Goal: Transaction & Acquisition: Purchase product/service

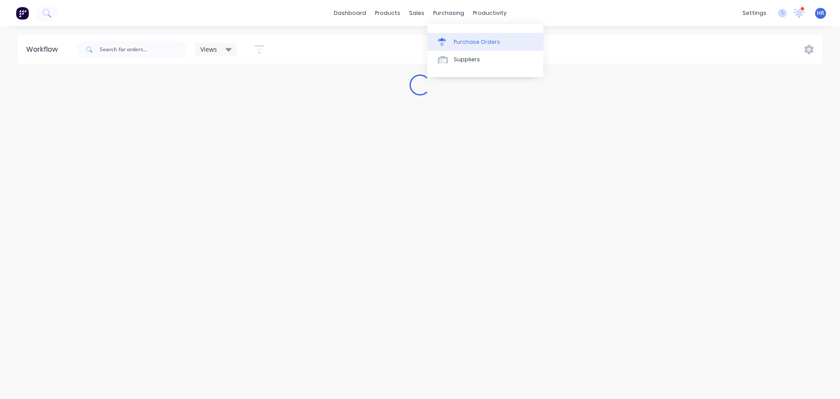
click at [472, 47] on link "Purchase Orders" at bounding box center [485, 42] width 116 height 18
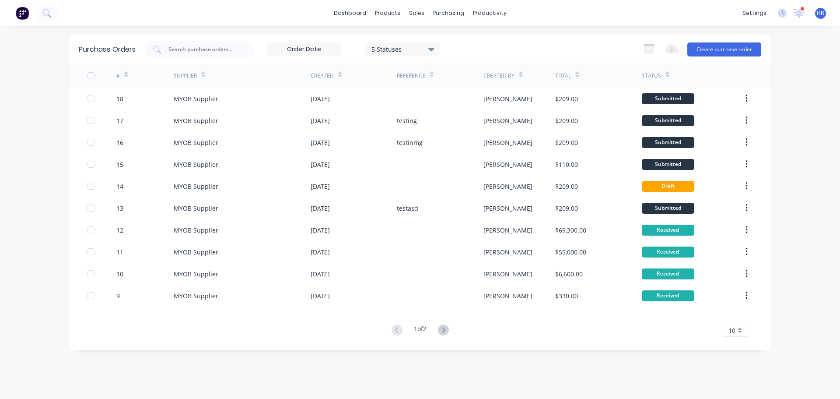
click at [323, 51] on input at bounding box center [304, 49] width 74 height 13
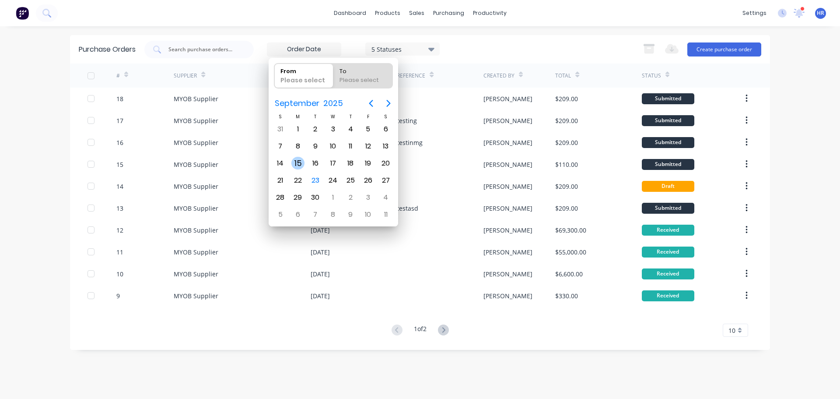
click at [299, 161] on div "15" at bounding box center [297, 163] width 13 height 13
type input "15/09/25"
radio input "false"
radio input "true"
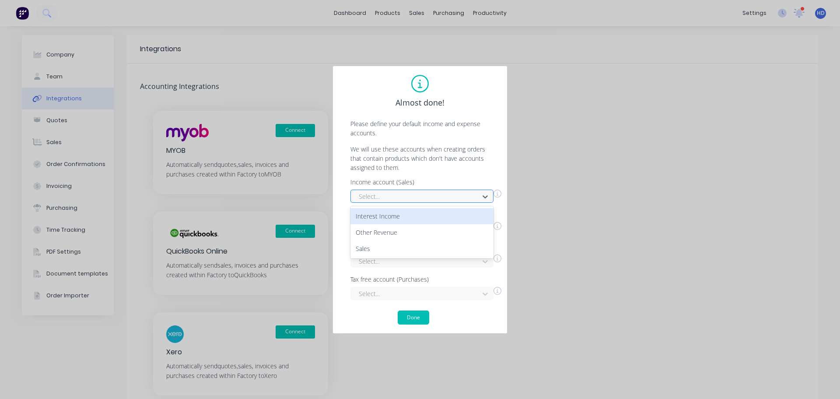
click at [446, 192] on div at bounding box center [416, 196] width 117 height 11
click at [428, 211] on div "Interest Income" at bounding box center [421, 216] width 143 height 16
click at [416, 233] on div at bounding box center [416, 228] width 117 height 11
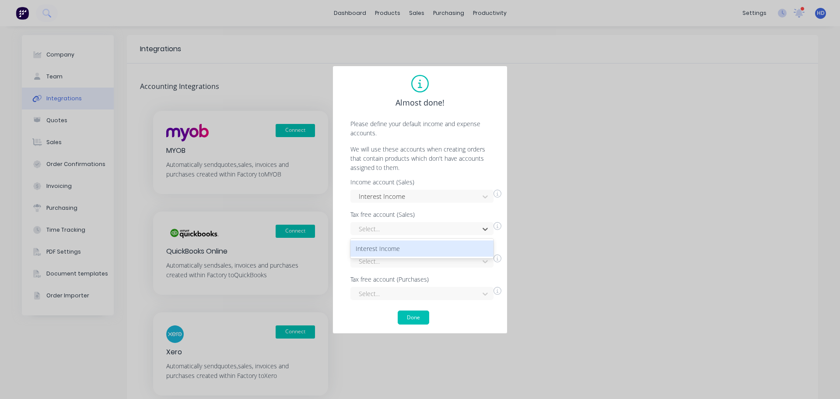
click at [410, 245] on div "Interest Income" at bounding box center [421, 248] width 143 height 16
click at [395, 255] on div "Select..." at bounding box center [421, 260] width 143 height 13
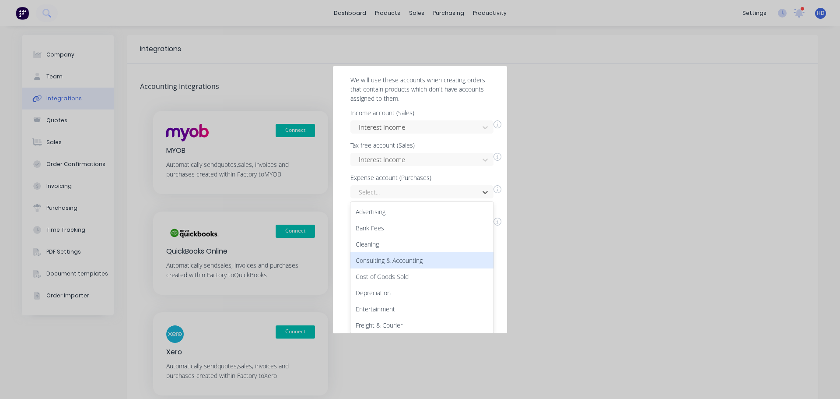
click at [410, 256] on div "Consulting & Accounting" at bounding box center [421, 260] width 143 height 16
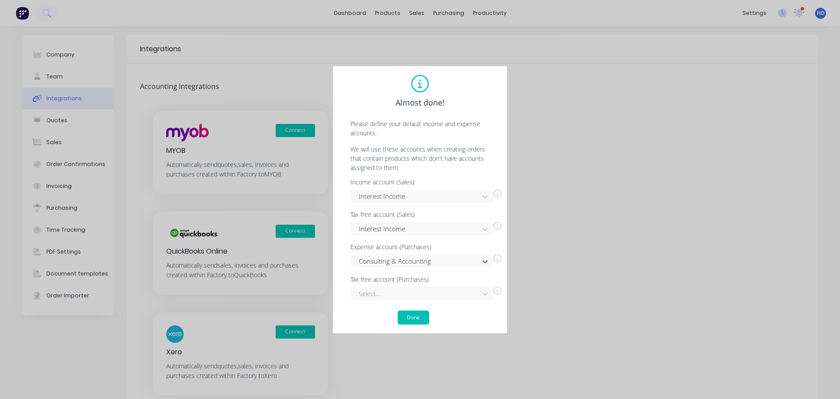
scroll to position [0, 0]
click at [385, 299] on div "Select..." at bounding box center [421, 293] width 143 height 13
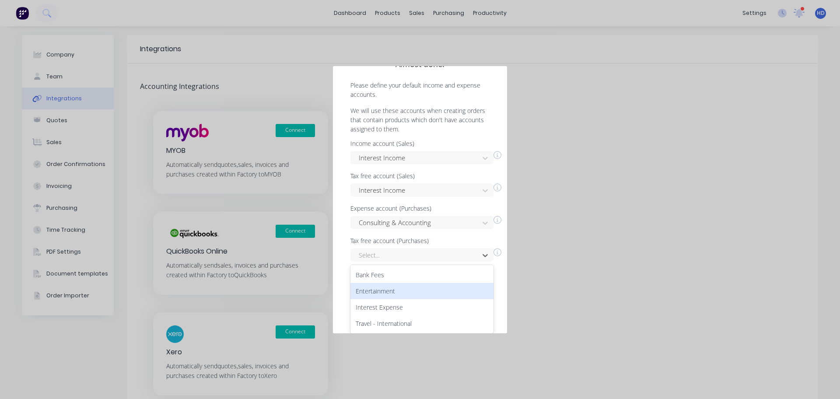
click at [413, 290] on div "Entertainment" at bounding box center [421, 291] width 143 height 16
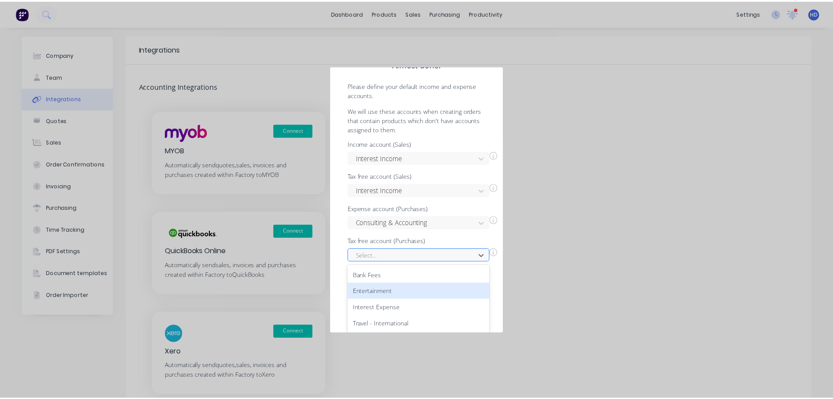
scroll to position [0, 0]
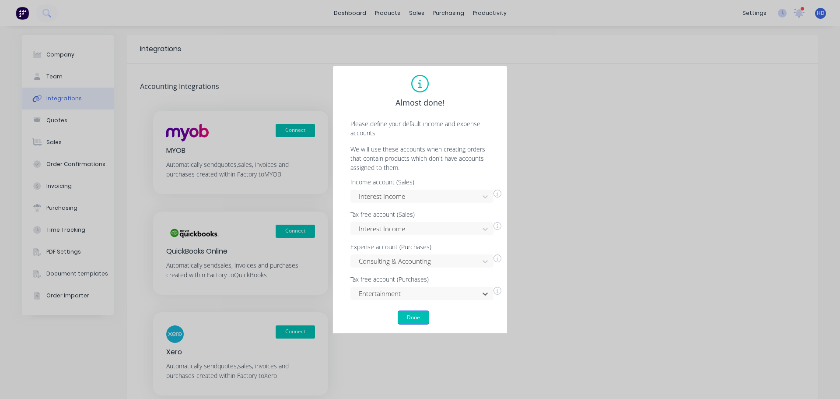
click at [416, 319] on button "Done" at bounding box center [414, 317] width 32 height 14
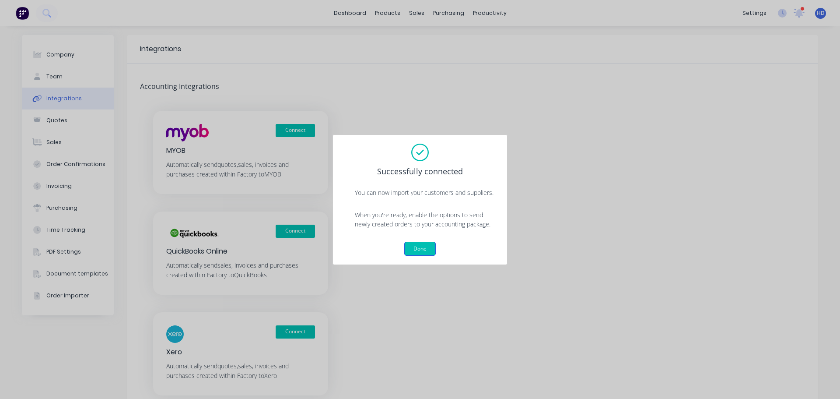
click at [430, 251] on button "Done" at bounding box center [420, 249] width 32 height 14
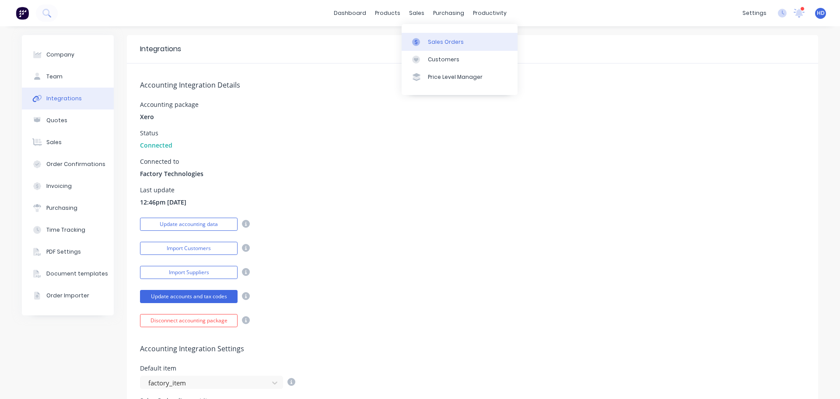
click at [431, 42] on div "Sales Orders" at bounding box center [446, 42] width 36 height 8
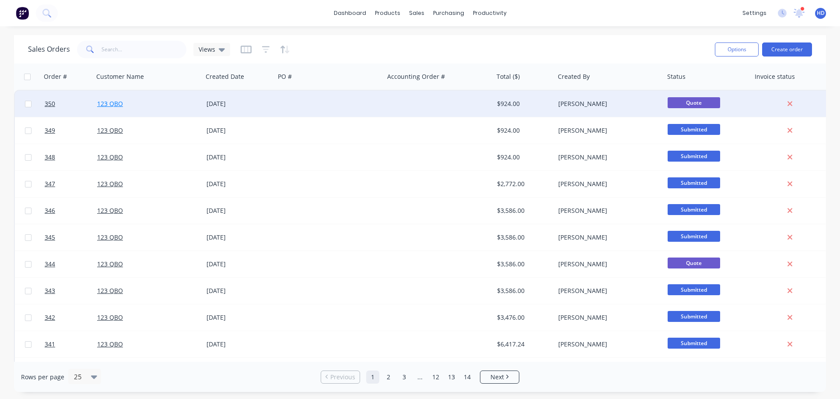
click at [112, 103] on link "123 QBO" at bounding box center [110, 103] width 26 height 8
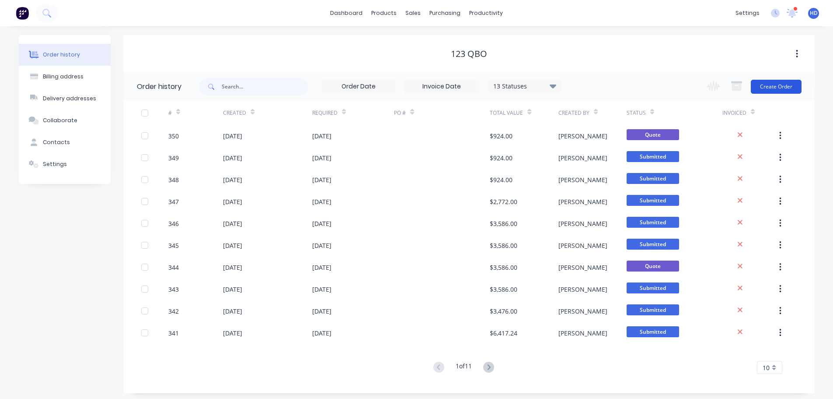
click at [772, 89] on button "Create Order" at bounding box center [776, 87] width 51 height 14
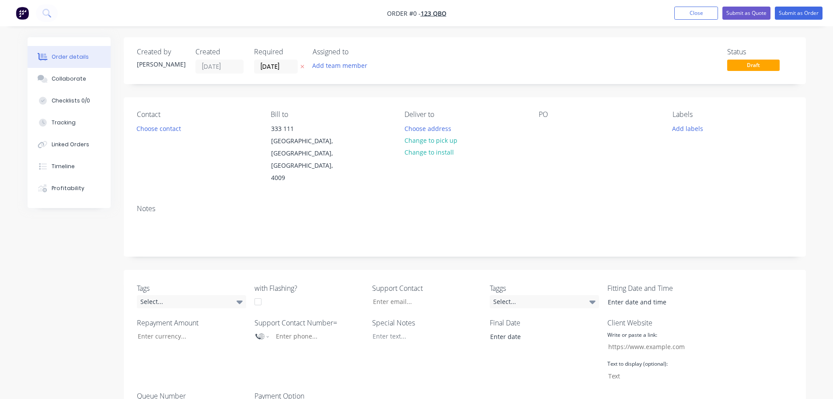
scroll to position [263, 0]
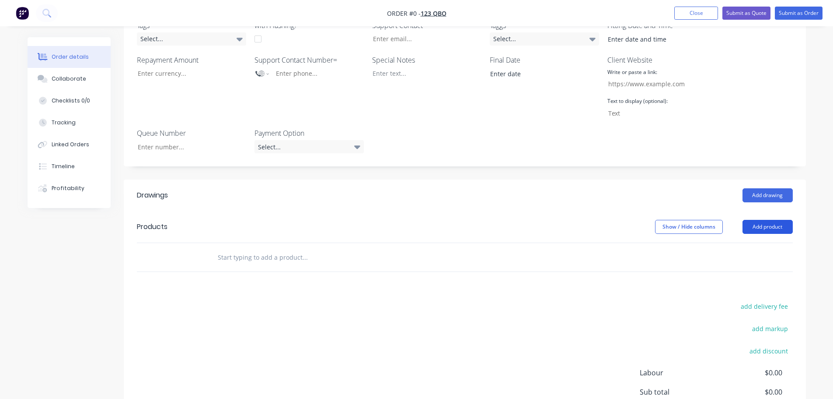
click at [785, 220] on button "Add product" at bounding box center [768, 227] width 50 height 14
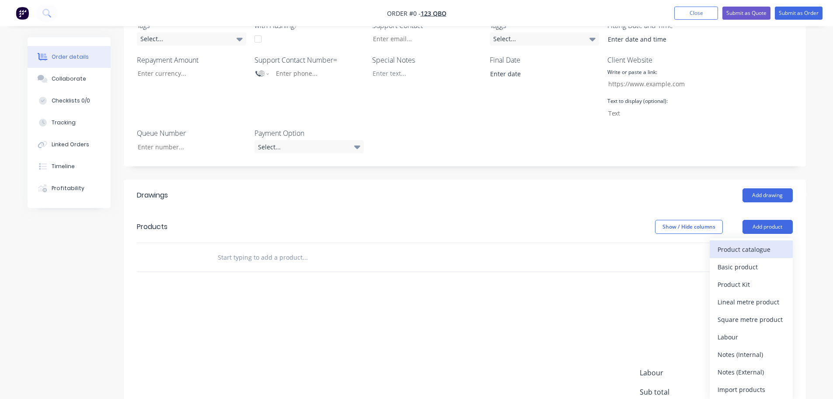
click at [751, 243] on div "Product catalogue" at bounding box center [751, 249] width 67 height 13
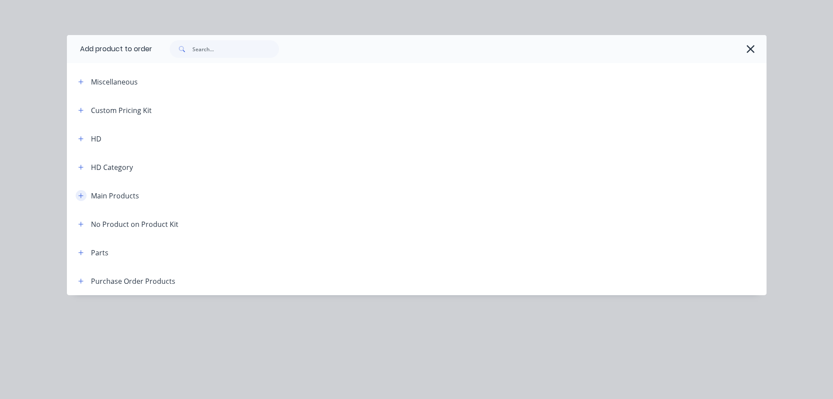
click at [82, 194] on icon "button" at bounding box center [80, 196] width 5 height 6
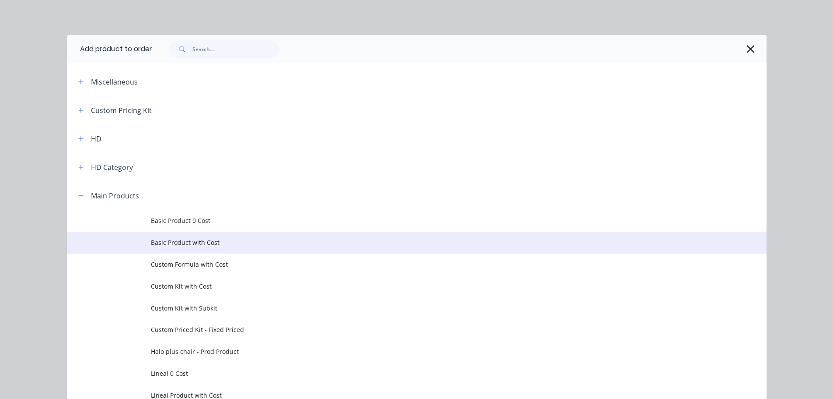
scroll to position [44, 0]
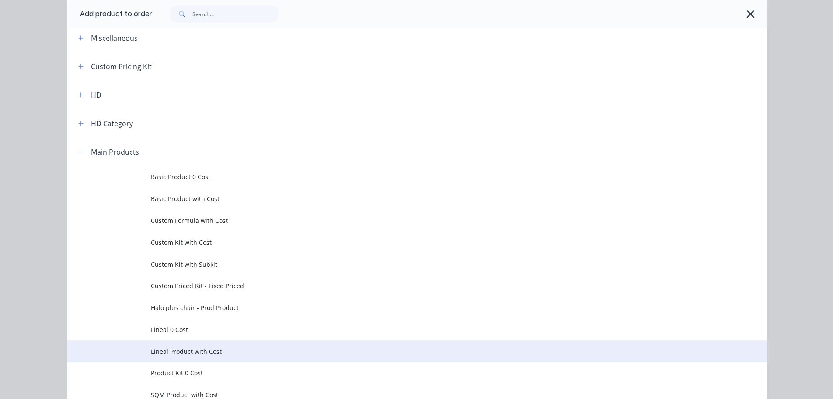
click at [207, 353] on span "Lineal Product with Cost" at bounding box center [397, 351] width 493 height 9
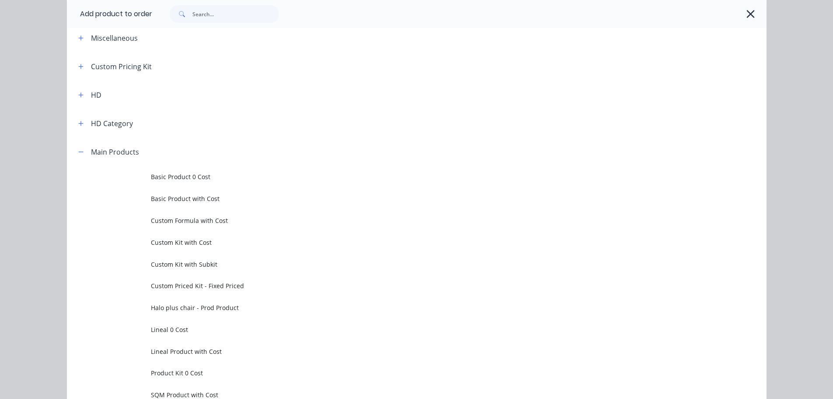
scroll to position [0, 0]
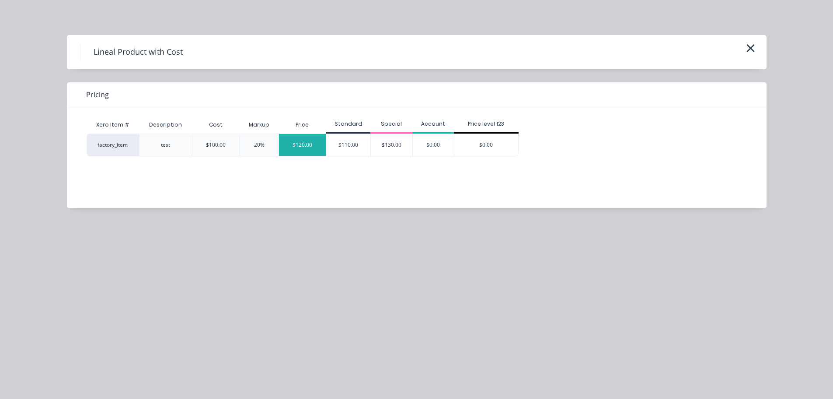
click at [313, 147] on div "$120.00" at bounding box center [302, 145] width 47 height 22
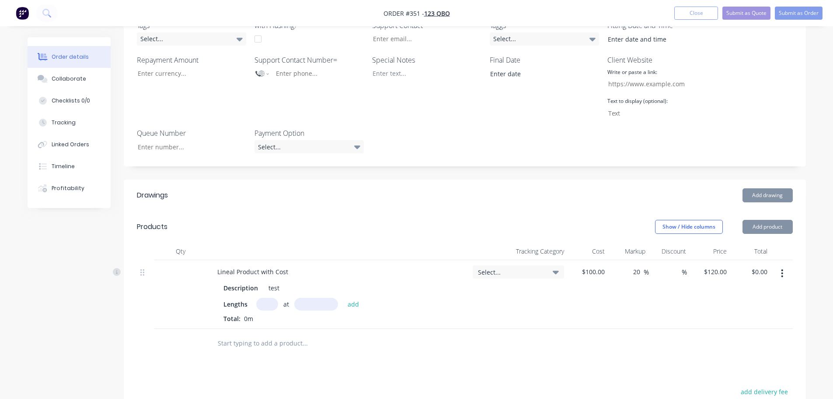
scroll to position [350, 0]
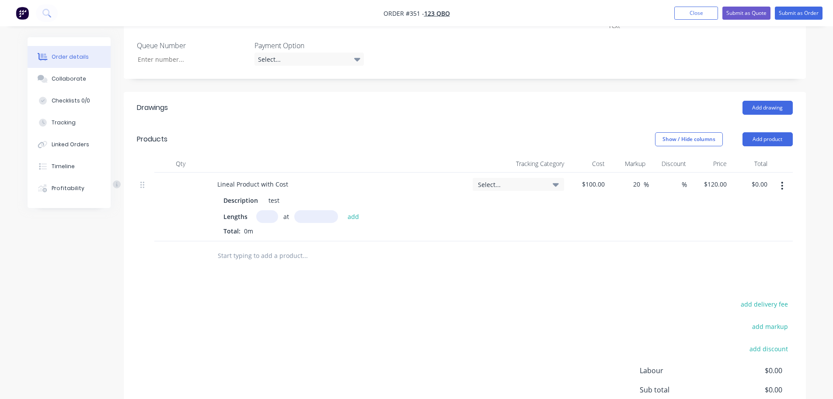
click at [269, 210] on div "Lengths at add Total: 0m" at bounding box center [338, 222] width 229 height 25
click at [270, 210] on input "text" at bounding box center [267, 216] width 22 height 13
type input "1"
click at [312, 210] on input "text" at bounding box center [316, 216] width 44 height 13
type input "10000"
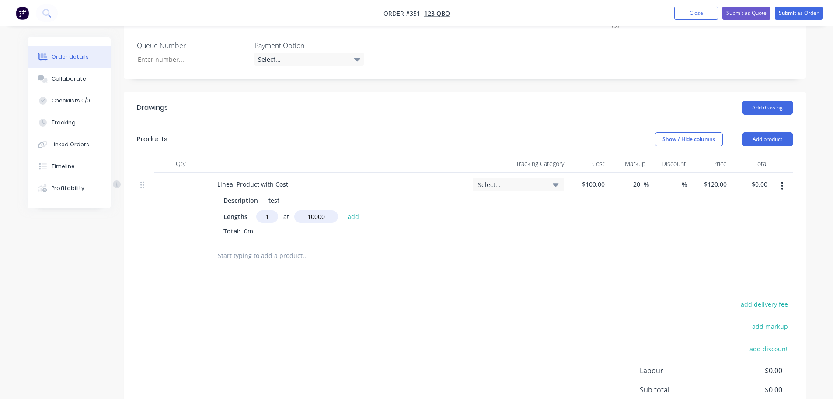
click at [343, 210] on button "add" at bounding box center [353, 216] width 21 height 12
type input "$1,200.00"
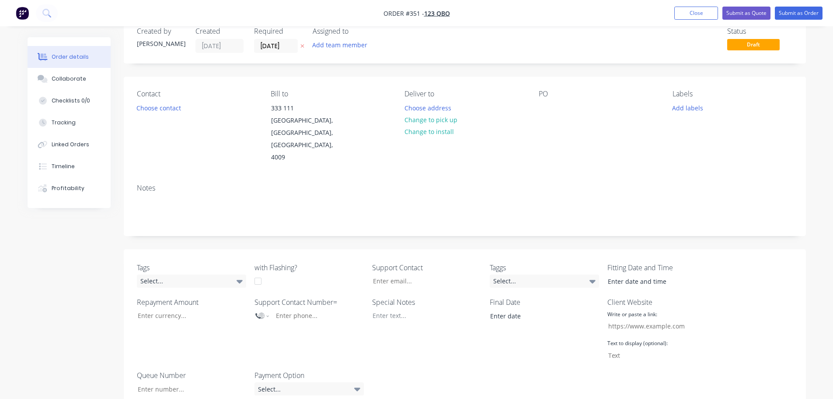
scroll to position [0, 0]
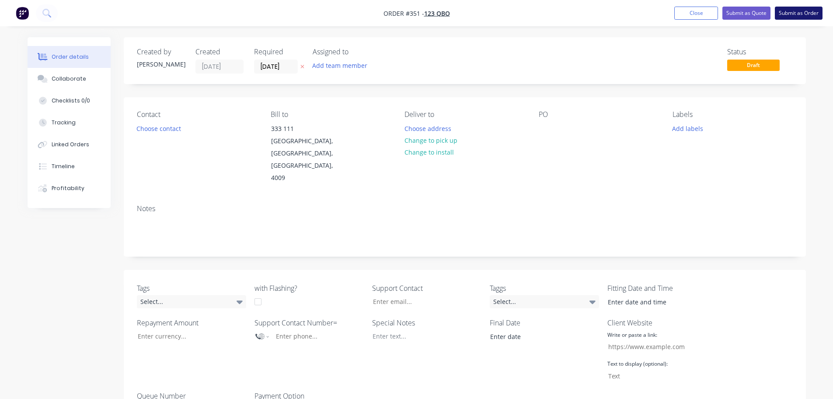
click at [807, 17] on button "Submit as Order" at bounding box center [799, 13] width 48 height 13
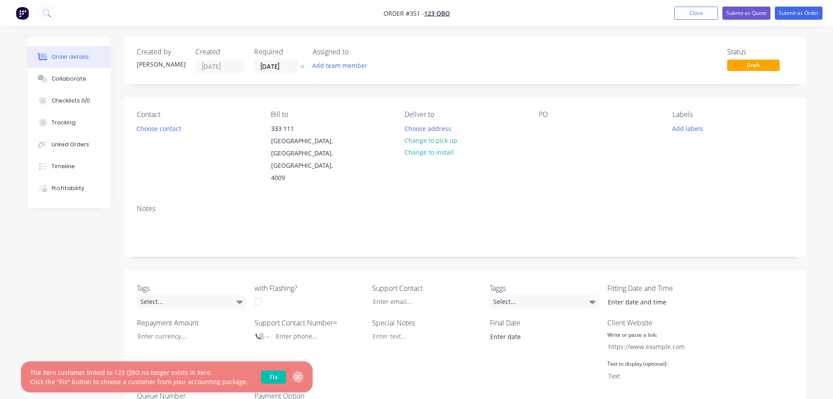
click at [296, 375] on icon "button" at bounding box center [298, 376] width 5 height 5
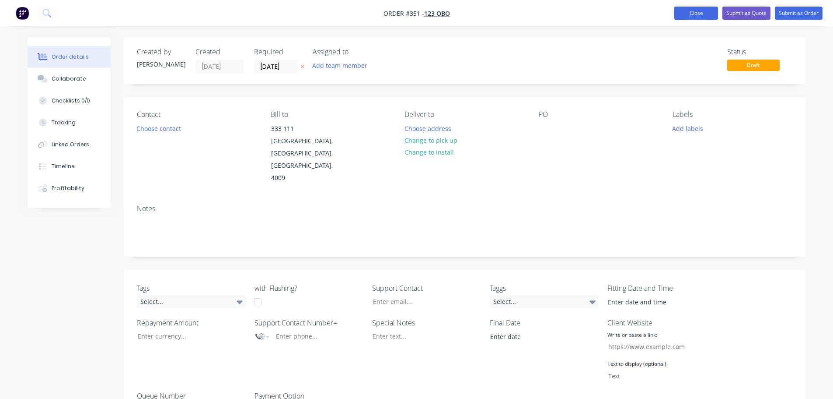
click at [684, 12] on button "Close" at bounding box center [697, 13] width 44 height 13
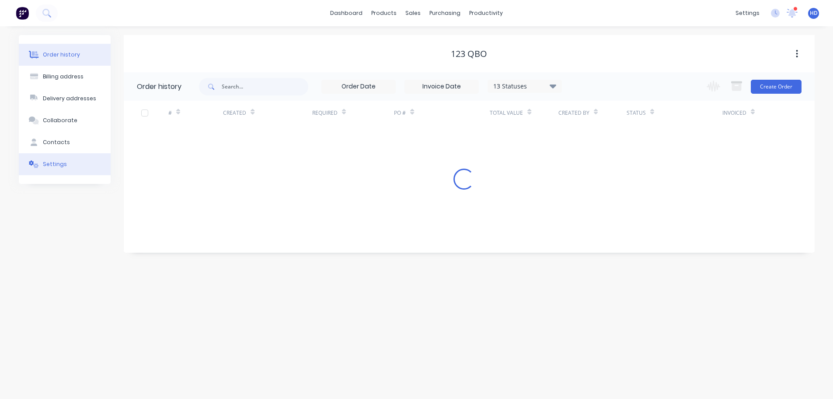
click at [62, 169] on button "Settings" at bounding box center [65, 164] width 92 height 22
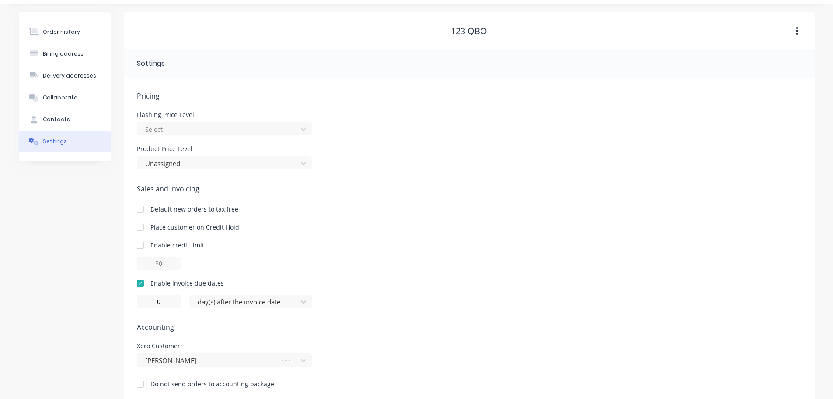
scroll to position [35, 0]
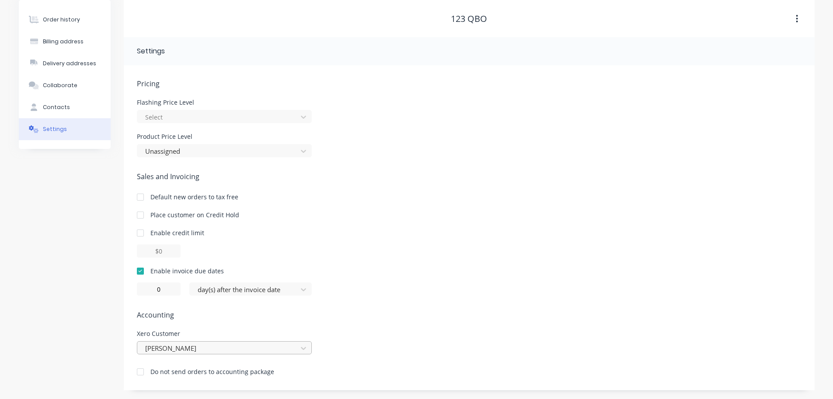
click at [188, 350] on div "[PERSON_NAME]" at bounding box center [224, 347] width 175 height 13
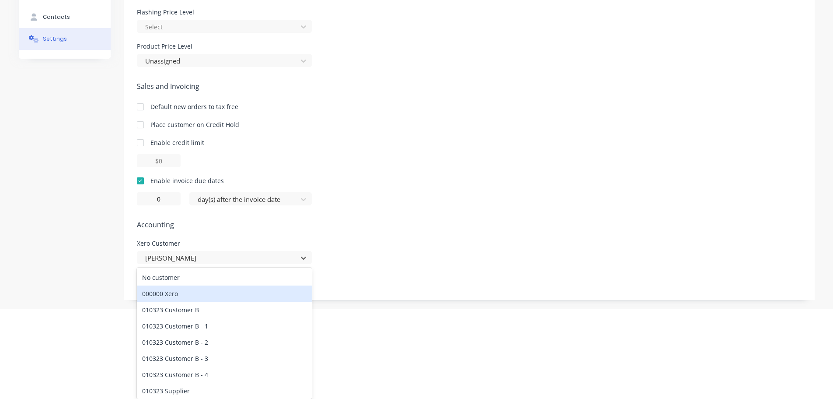
click at [212, 297] on div "000000 Xero" at bounding box center [224, 293] width 175 height 16
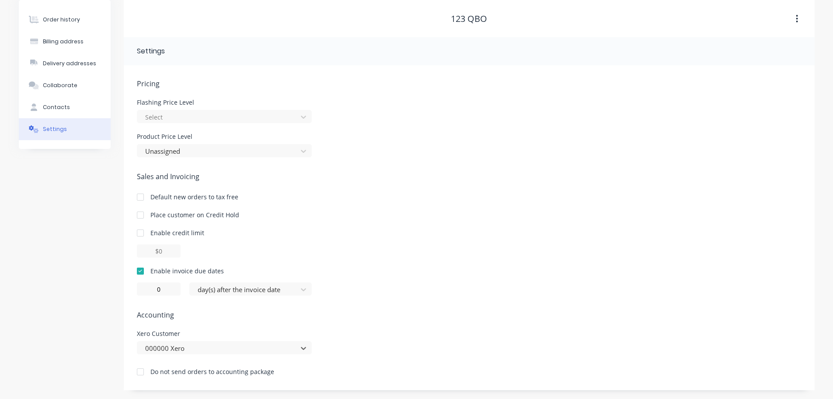
scroll to position [35, 0]
click at [95, 19] on button "Order history" at bounding box center [65, 20] width 92 height 22
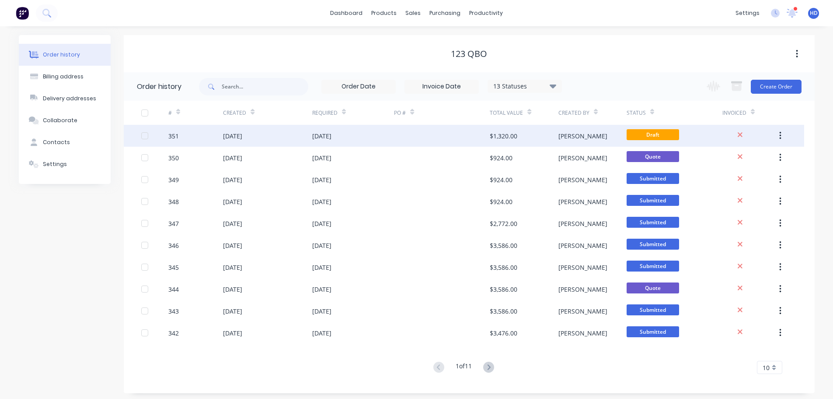
click at [392, 130] on div "[DATE]" at bounding box center [353, 136] width 82 height 22
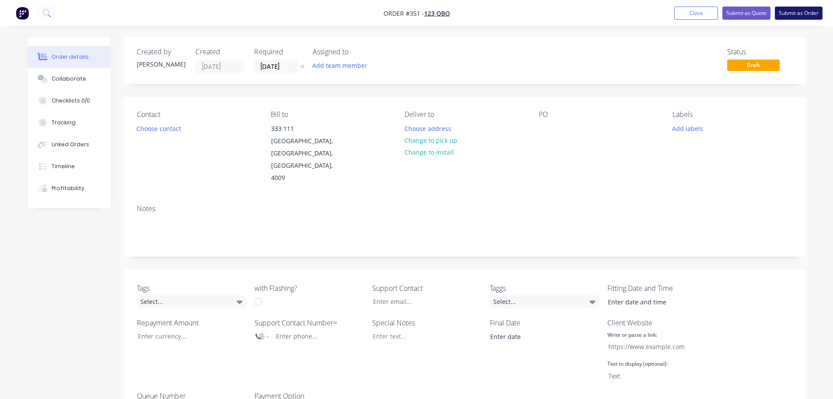
click at [805, 12] on button "Submit as Order" at bounding box center [799, 13] width 48 height 13
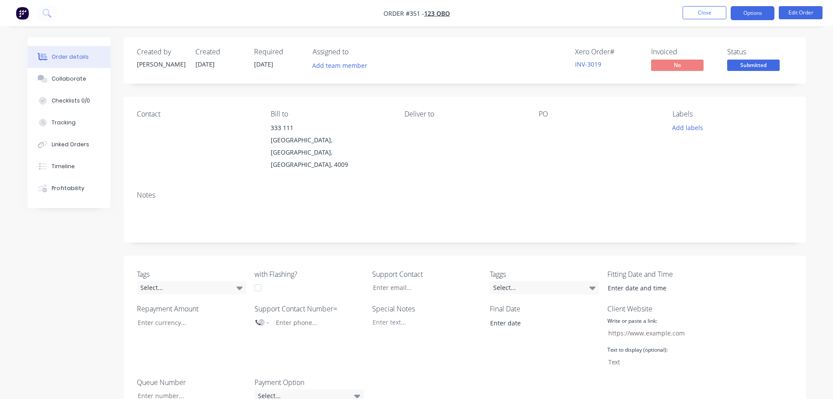
click at [753, 15] on button "Options" at bounding box center [753, 13] width 44 height 14
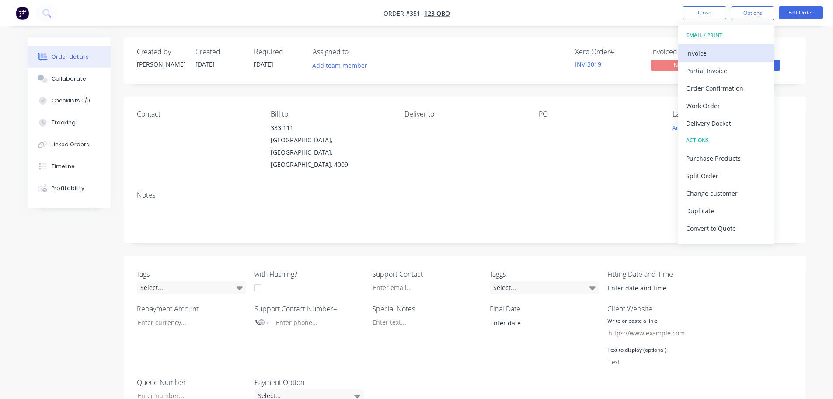
click at [724, 49] on div "Invoice" at bounding box center [726, 53] width 81 height 13
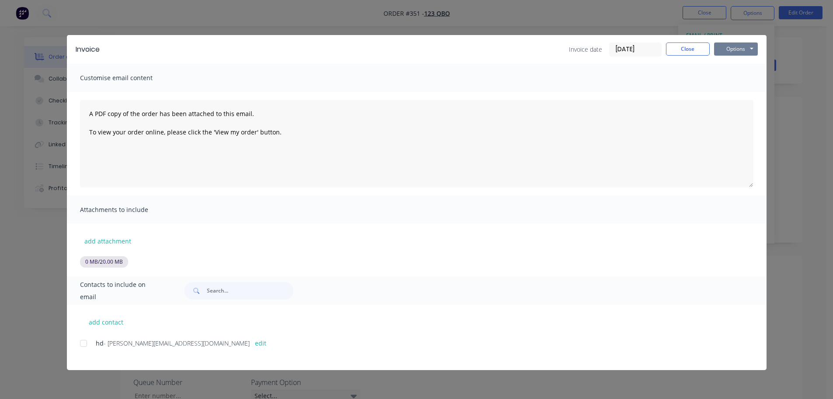
click at [736, 47] on button "Options" at bounding box center [736, 48] width 44 height 13
click at [733, 77] on button "Print" at bounding box center [742, 79] width 56 height 14
click at [692, 45] on button "Close" at bounding box center [688, 48] width 44 height 13
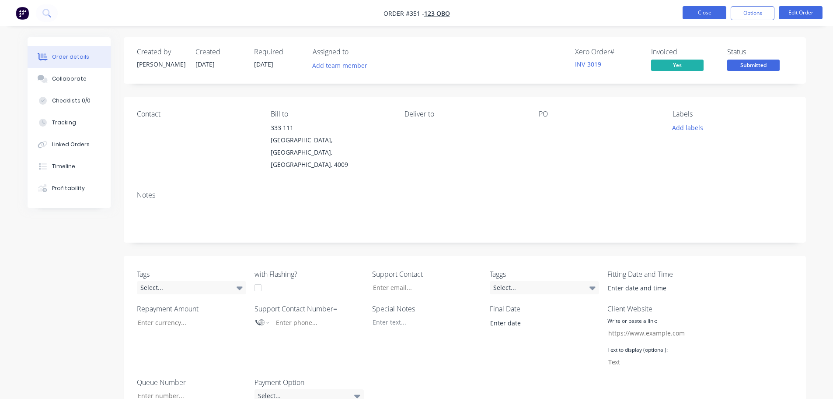
click at [698, 17] on button "Close" at bounding box center [705, 12] width 44 height 13
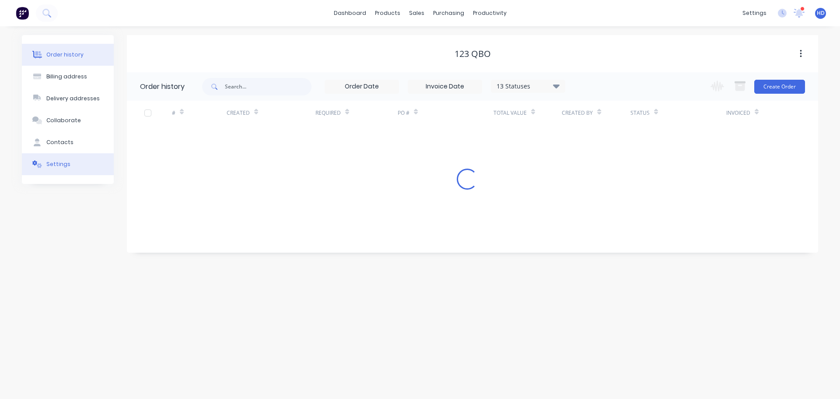
click at [71, 156] on button "Settings" at bounding box center [68, 164] width 92 height 22
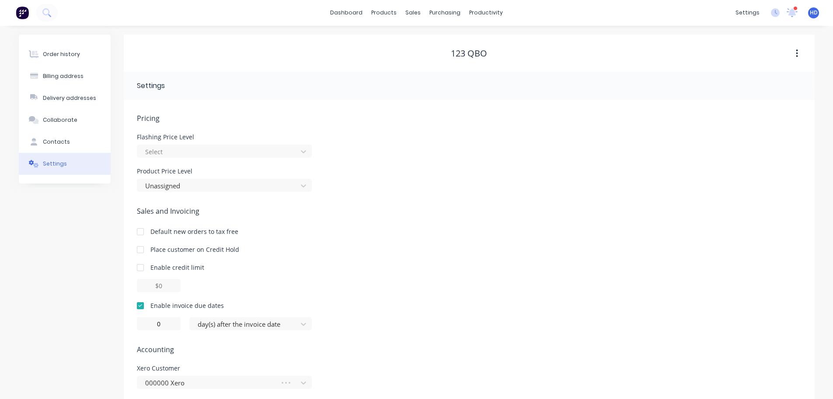
scroll to position [35, 0]
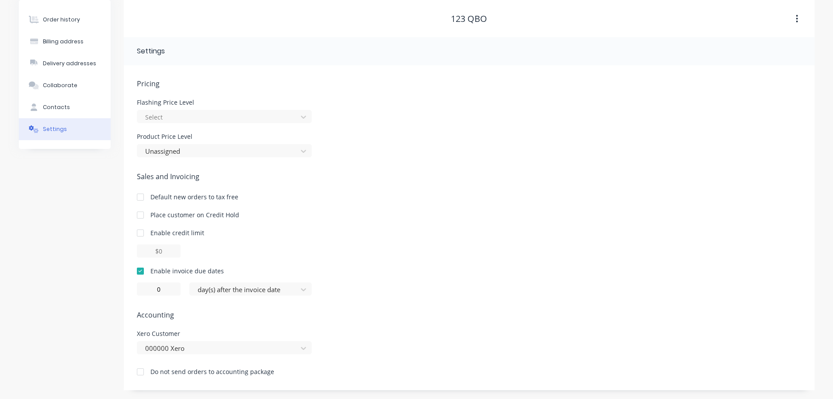
click at [141, 274] on div at bounding box center [141, 271] width 18 height 18
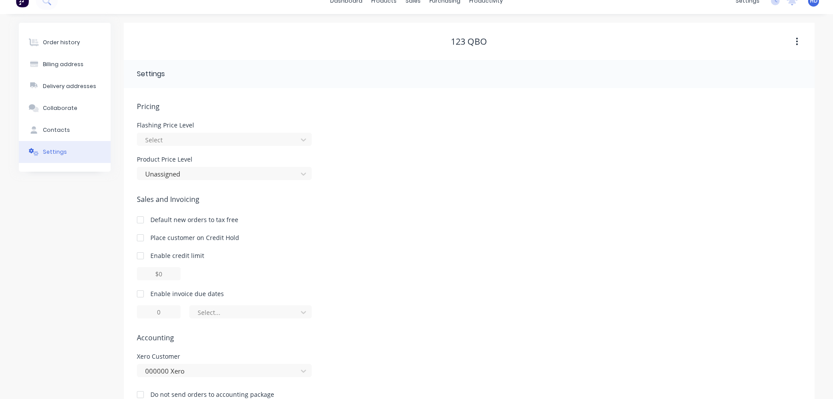
scroll to position [0, 0]
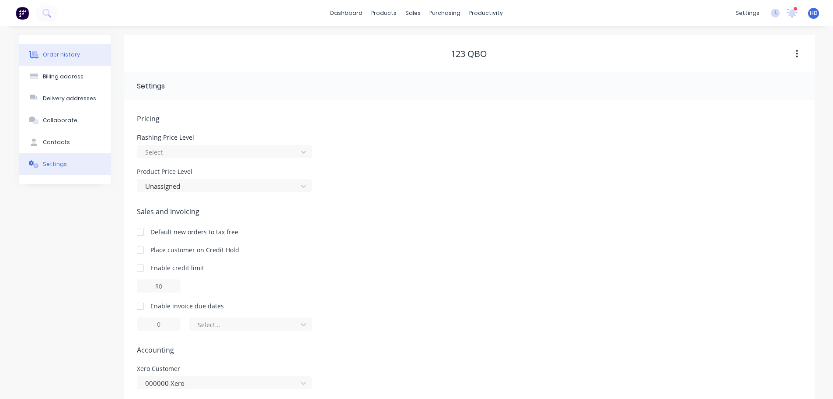
click at [70, 61] on button "Order history" at bounding box center [65, 55] width 92 height 22
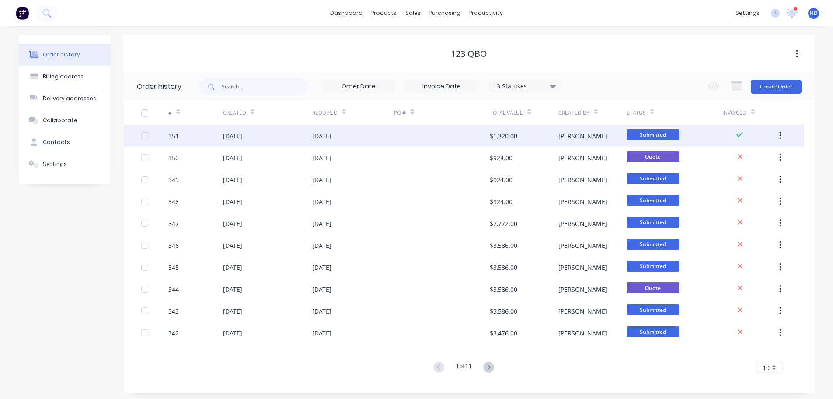
drag, startPoint x: 198, startPoint y: 135, endPoint x: 144, endPoint y: 137, distance: 54.7
click at [144, 137] on div at bounding box center [145, 136] width 18 height 18
click at [783, 137] on button "button" at bounding box center [780, 136] width 21 height 16
click at [730, 175] on div "Duplicate" at bounding box center [749, 176] width 67 height 13
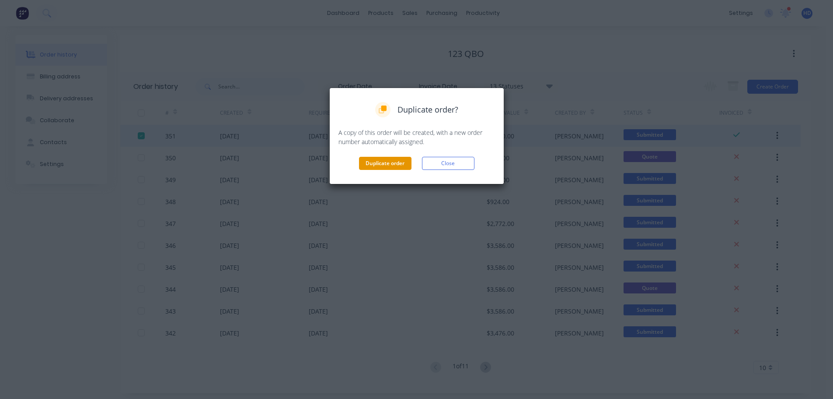
click at [401, 159] on button "Duplicate order" at bounding box center [385, 163] width 53 height 13
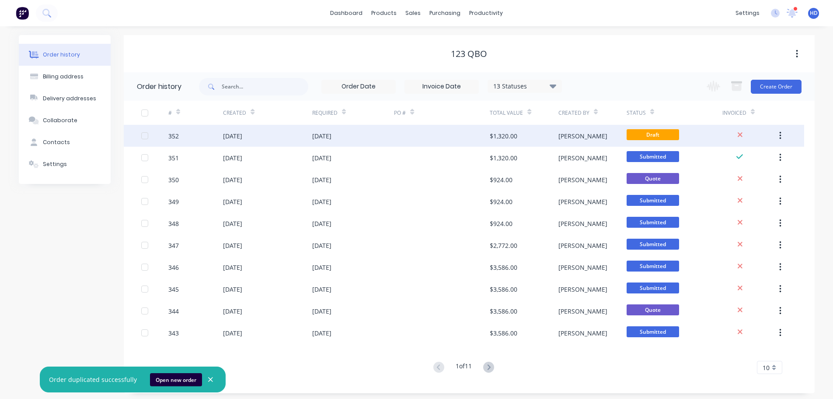
click at [297, 139] on div "[DATE]" at bounding box center [267, 136] width 89 height 22
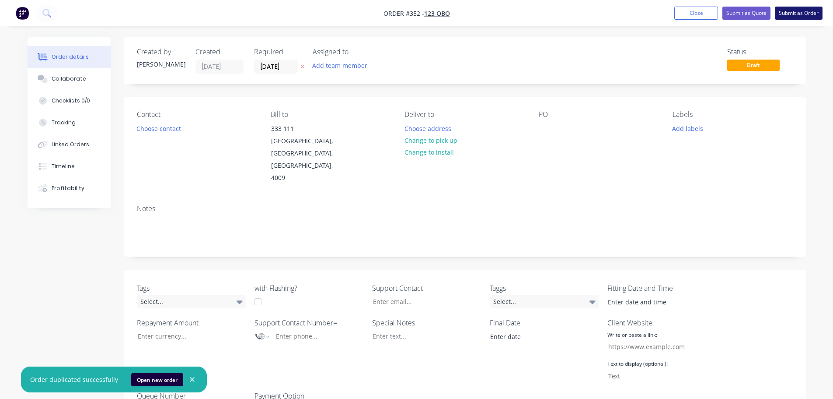
click at [802, 17] on button "Submit as Order" at bounding box center [799, 13] width 48 height 13
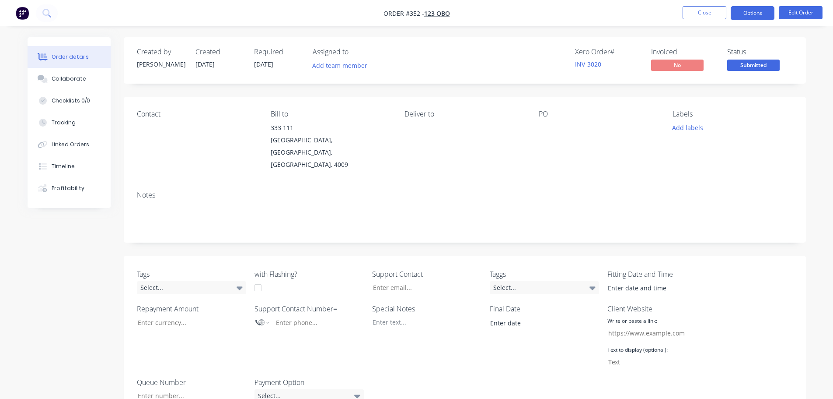
click at [756, 16] on button "Options" at bounding box center [753, 13] width 44 height 14
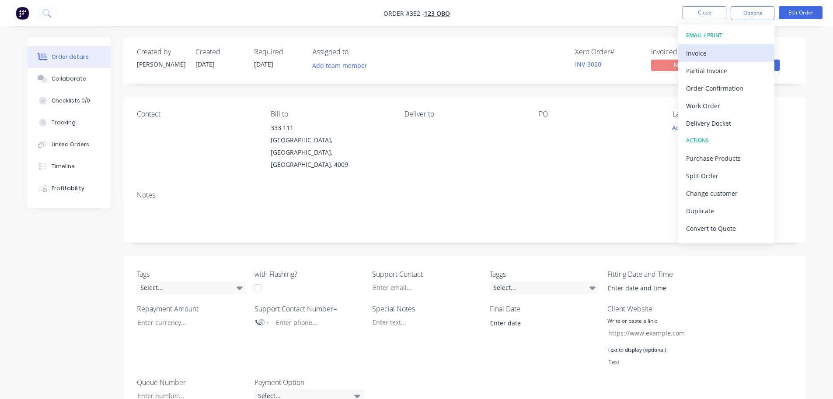
click at [729, 52] on div "Invoice" at bounding box center [726, 53] width 81 height 13
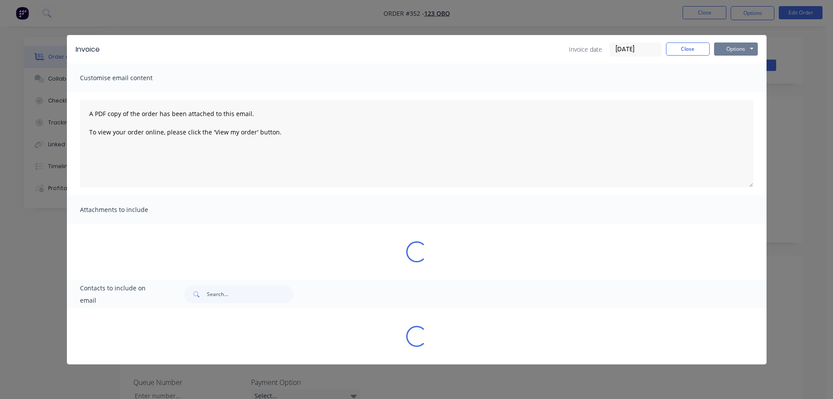
click at [739, 45] on button "Options" at bounding box center [736, 48] width 44 height 13
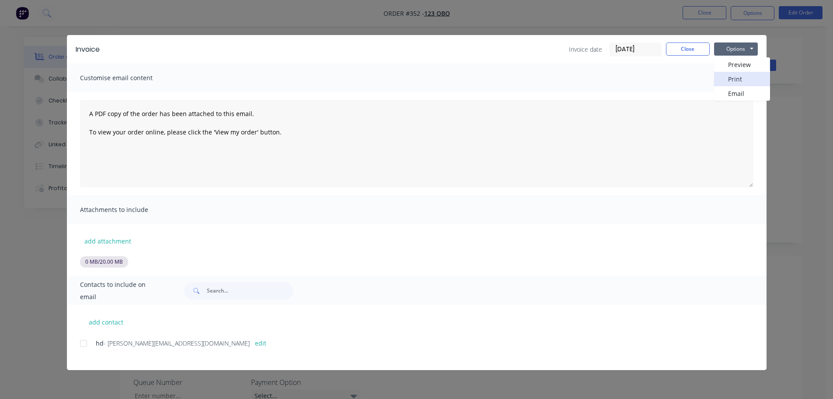
click at [730, 76] on button "Print" at bounding box center [742, 79] width 56 height 14
click at [683, 50] on button "Close" at bounding box center [688, 48] width 44 height 13
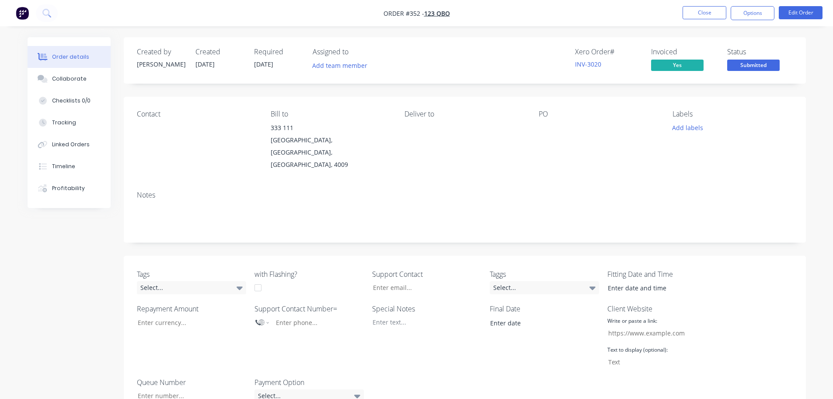
click at [714, 21] on nav "Order #352 - 123 QBO Close Options Edit Order" at bounding box center [416, 13] width 833 height 26
click at [714, 18] on button "Close" at bounding box center [705, 12] width 44 height 13
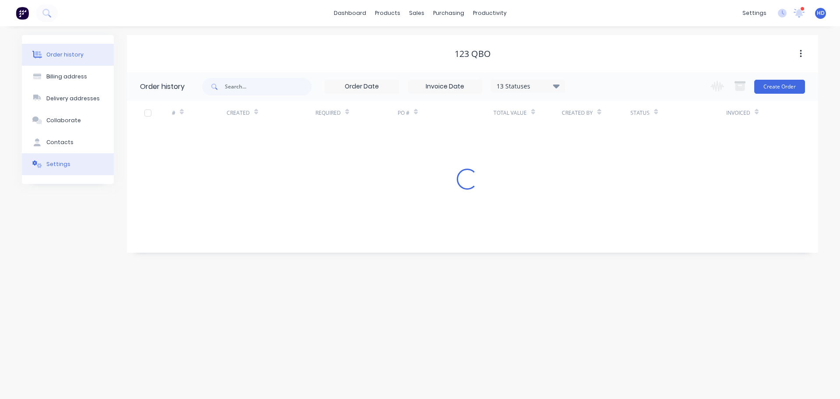
click at [64, 159] on button "Settings" at bounding box center [68, 164] width 92 height 22
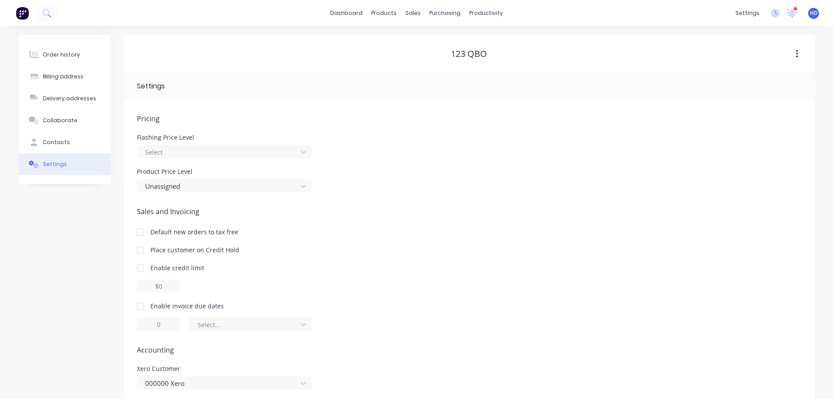
drag, startPoint x: 56, startPoint y: 58, endPoint x: 146, endPoint y: 56, distance: 89.3
click at [56, 58] on div "Order history" at bounding box center [61, 55] width 37 height 8
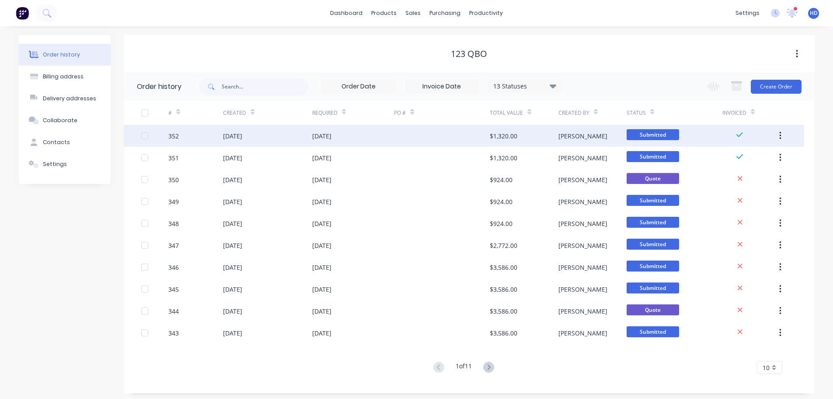
drag, startPoint x: 180, startPoint y: 136, endPoint x: 156, endPoint y: 137, distance: 23.6
drag, startPoint x: 156, startPoint y: 137, endPoint x: 148, endPoint y: 134, distance: 8.3
click at [148, 134] on div at bounding box center [155, 136] width 28 height 22
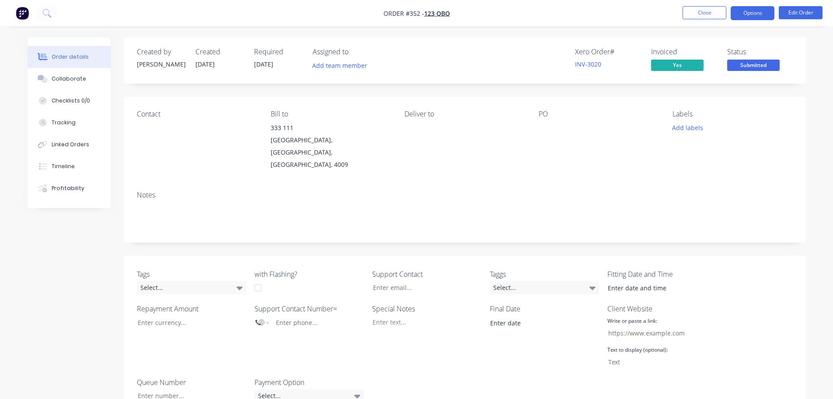
click at [761, 11] on button "Options" at bounding box center [753, 13] width 44 height 14
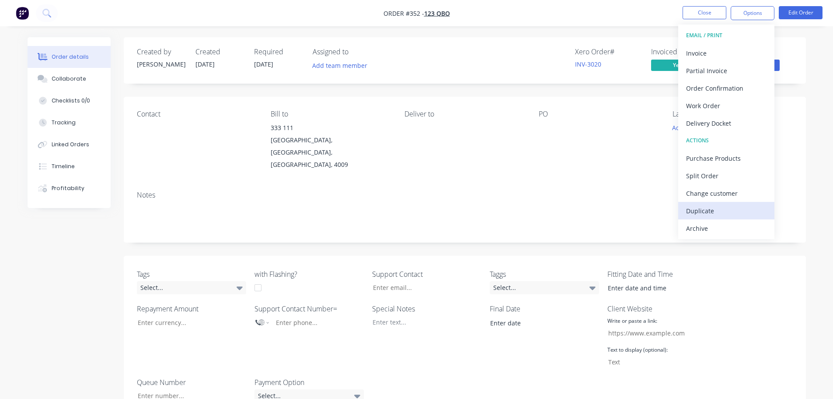
click at [701, 213] on div "Duplicate" at bounding box center [726, 210] width 81 height 13
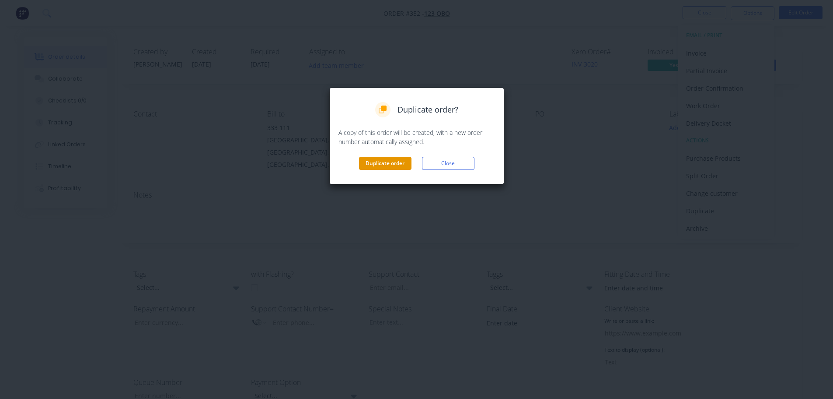
click at [399, 168] on button "Duplicate order" at bounding box center [385, 163] width 53 height 13
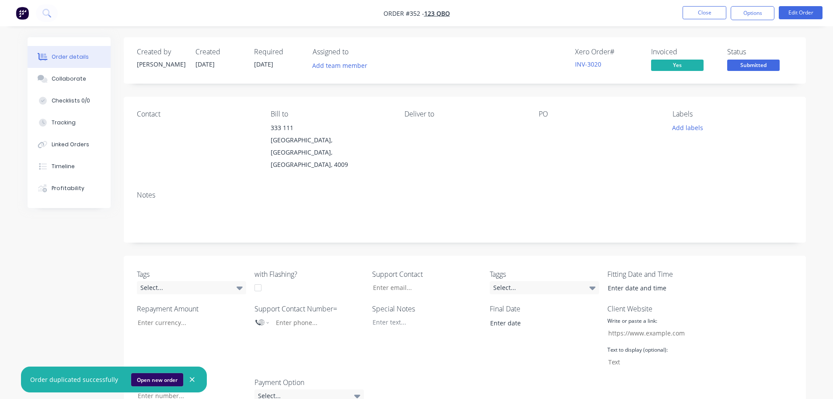
click at [151, 379] on button "Open new order" at bounding box center [157, 379] width 52 height 13
